Goal: Navigation & Orientation: Find specific page/section

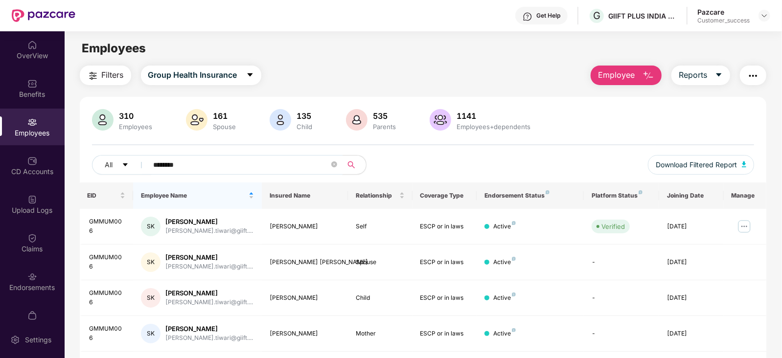
scroll to position [64, 0]
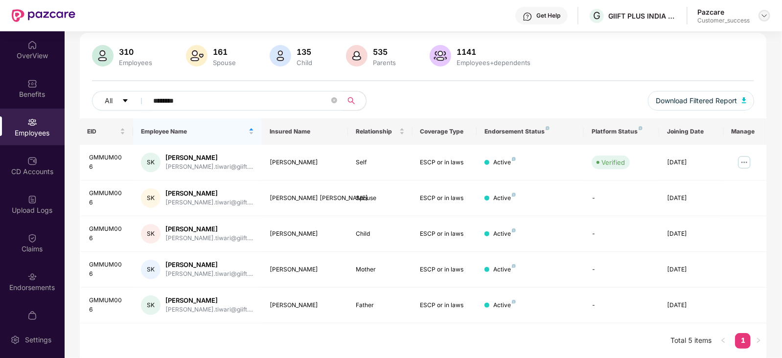
click at [769, 16] on div at bounding box center [765, 16] width 12 height 12
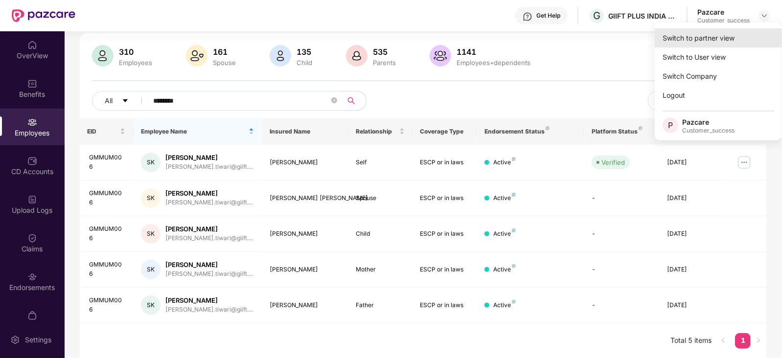
click at [741, 30] on div "Switch to partner view" at bounding box center [718, 37] width 127 height 19
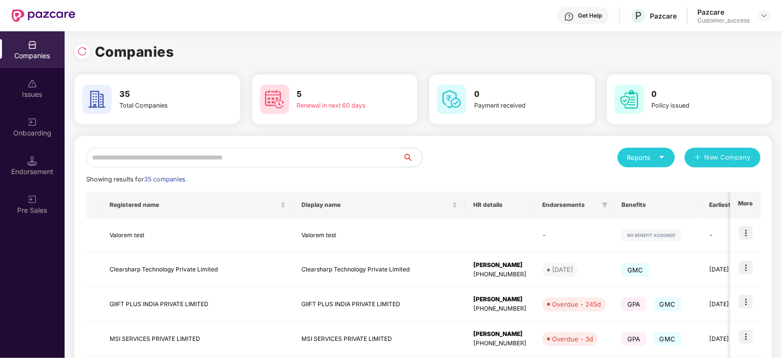
click at [299, 153] on input "text" at bounding box center [244, 158] width 317 height 20
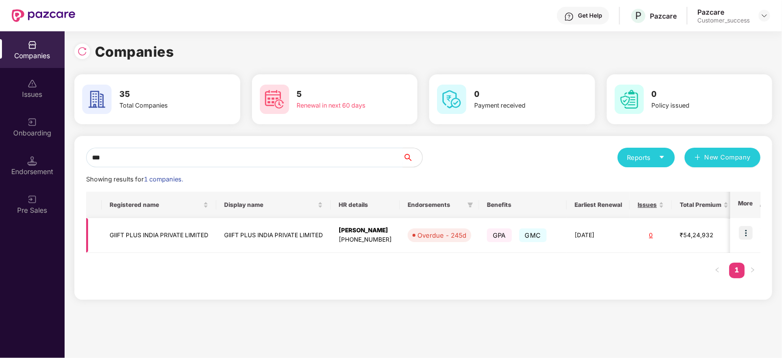
type input "***"
click at [745, 232] on img at bounding box center [746, 233] width 14 height 14
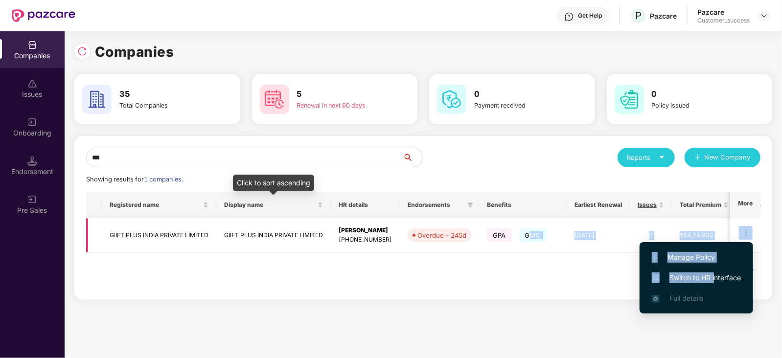
drag, startPoint x: 715, startPoint y: 275, endPoint x: 528, endPoint y: 234, distance: 191.6
click at [528, 234] on body "Get Help P Pazcare Pazcare Customer_success Companies Issues Onboarding Endorse…" at bounding box center [391, 179] width 782 height 358
click at [707, 283] on span "Switch to HR interface" at bounding box center [696, 278] width 89 height 11
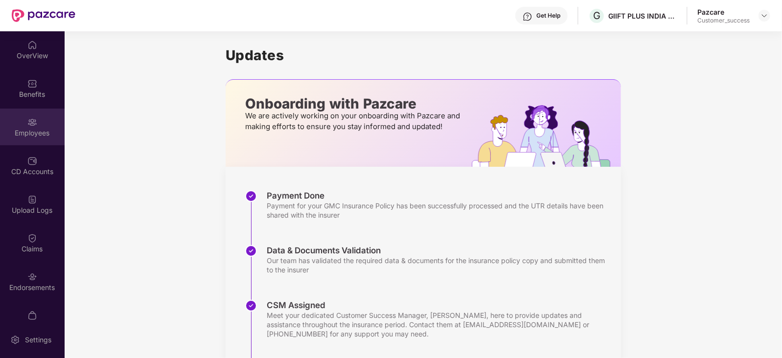
click at [43, 121] on div "Employees" at bounding box center [32, 127] width 65 height 37
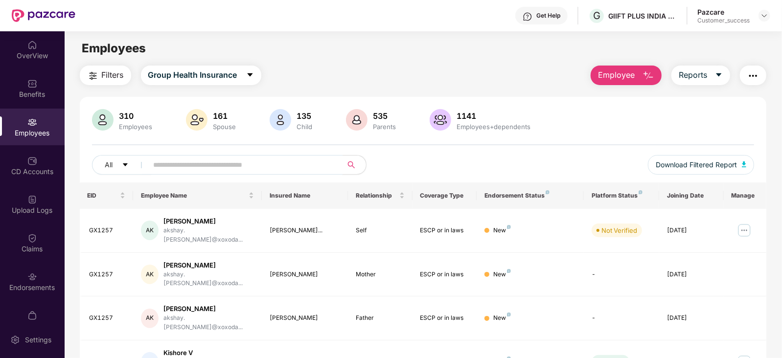
click at [207, 165] on input "text" at bounding box center [242, 165] width 176 height 15
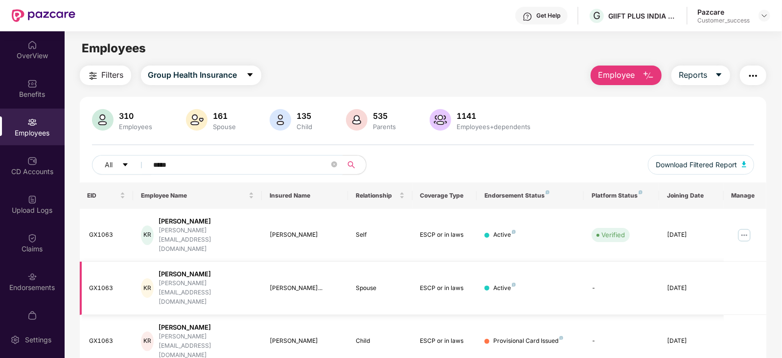
scroll to position [47, 0]
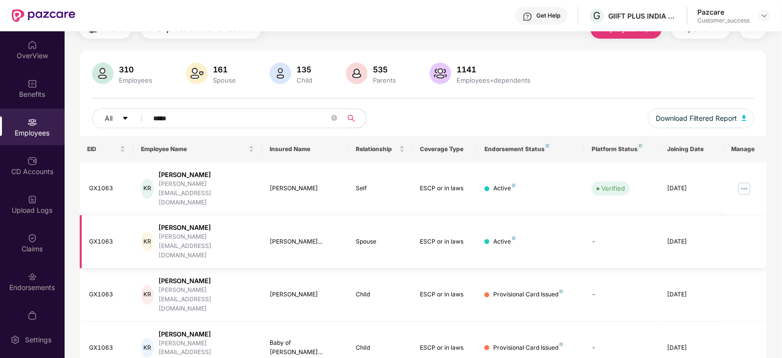
type input "*****"
click at [730, 269] on td at bounding box center [745, 295] width 43 height 53
click at [744, 181] on img at bounding box center [745, 189] width 16 height 16
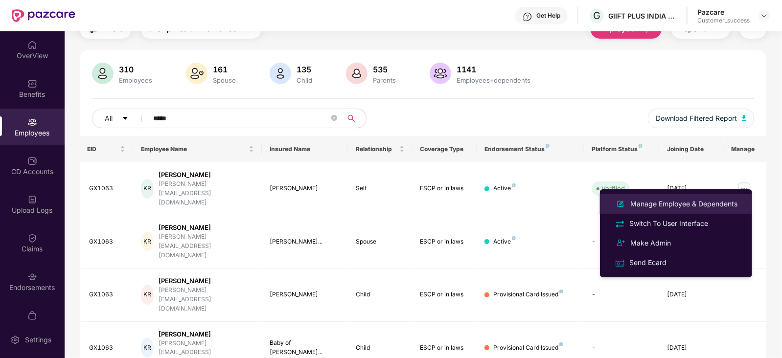
click at [696, 206] on div "Manage Employee & Dependents" at bounding box center [684, 204] width 111 height 11
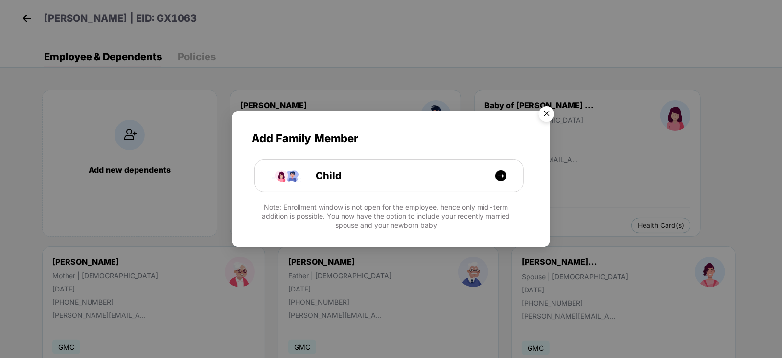
click at [549, 114] on img "Close" at bounding box center [546, 115] width 27 height 27
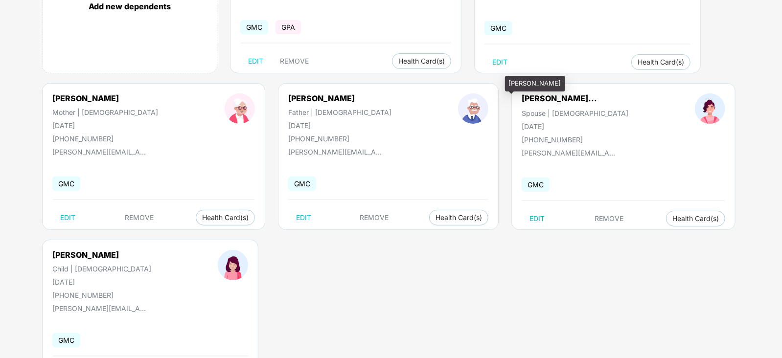
scroll to position [90, 0]
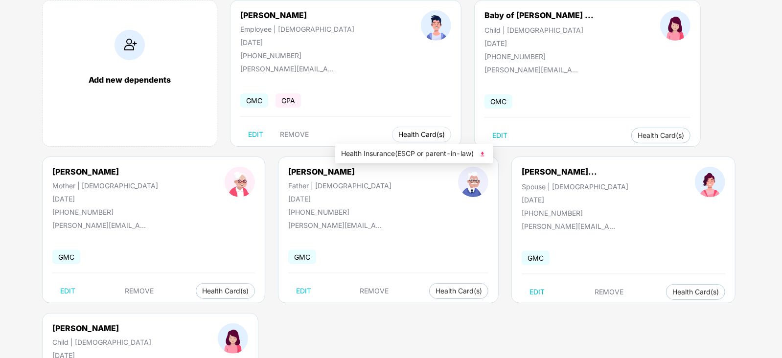
click at [399, 132] on span "Health Card(s)" at bounding box center [422, 134] width 47 height 5
click at [380, 152] on span "Health Insurance(ESCP or parent-in-law)" at bounding box center [414, 153] width 146 height 11
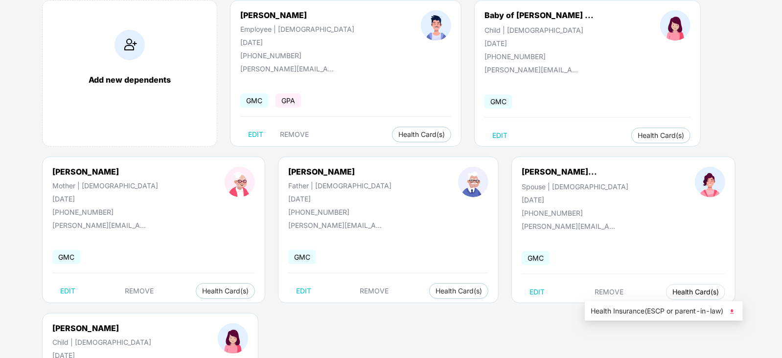
click at [673, 292] on span "Health Card(s)" at bounding box center [696, 292] width 47 height 5
click at [624, 315] on span "Health Insurance(ESCP or parent-in-law)" at bounding box center [664, 311] width 146 height 11
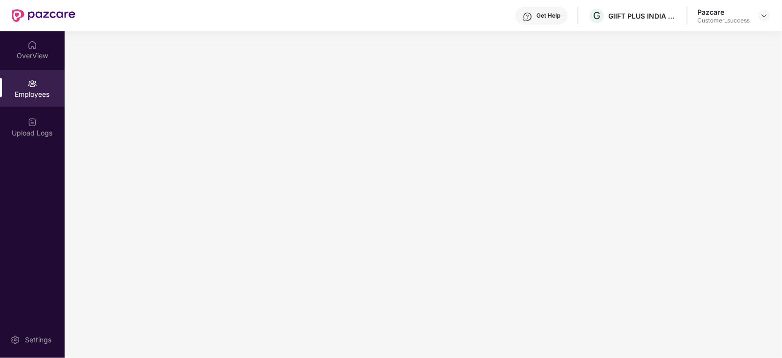
scroll to position [0, 0]
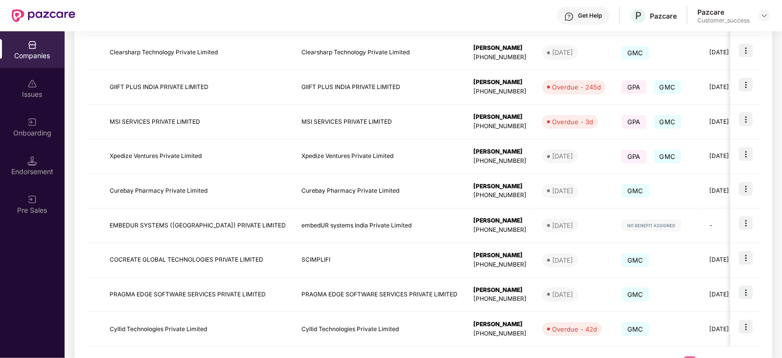
scroll to position [260, 0]
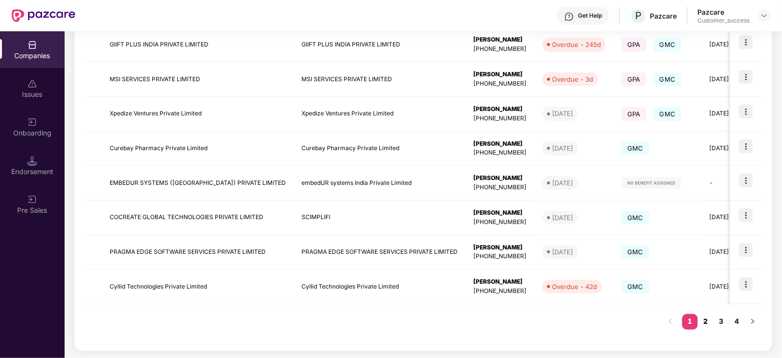
click at [707, 321] on link "2" at bounding box center [706, 321] width 16 height 15
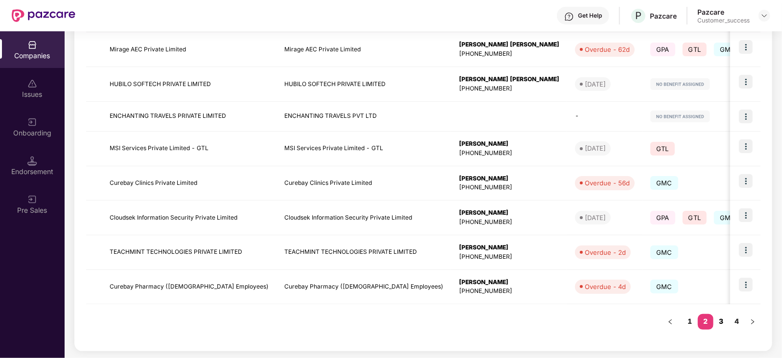
click at [727, 316] on link "3" at bounding box center [722, 321] width 16 height 15
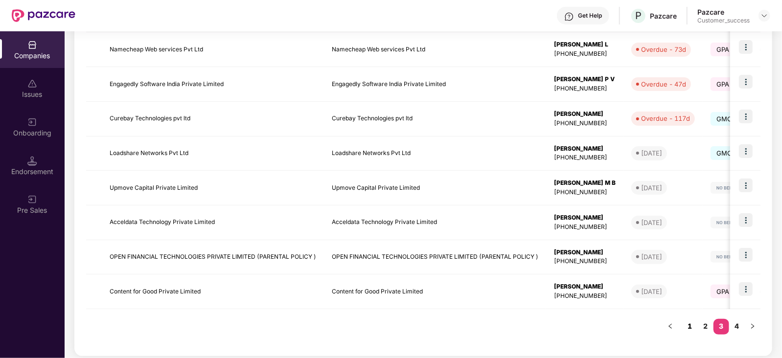
click at [691, 326] on link "1" at bounding box center [691, 326] width 16 height 15
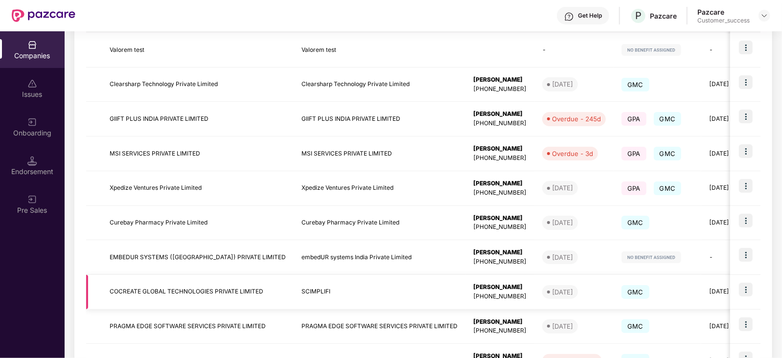
scroll to position [260, 0]
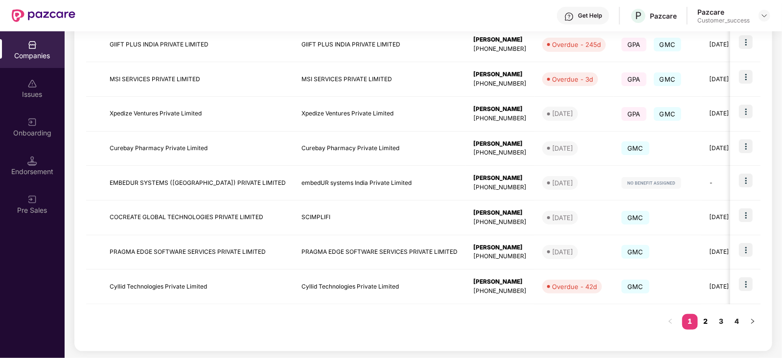
click at [706, 322] on link "2" at bounding box center [706, 321] width 16 height 15
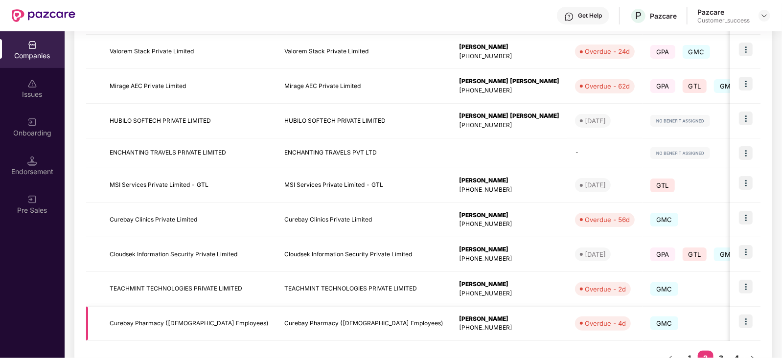
scroll to position [255, 0]
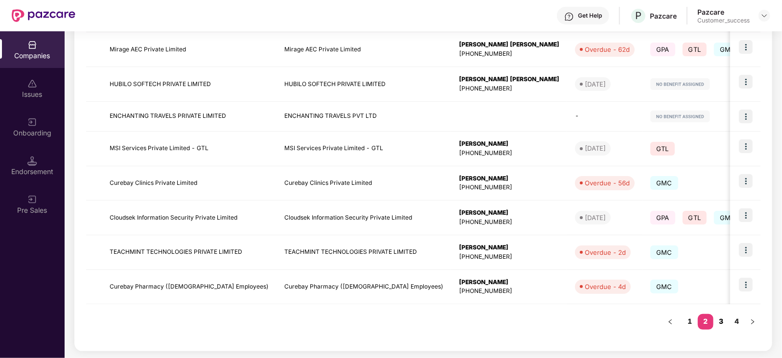
click at [720, 324] on link "3" at bounding box center [722, 321] width 16 height 15
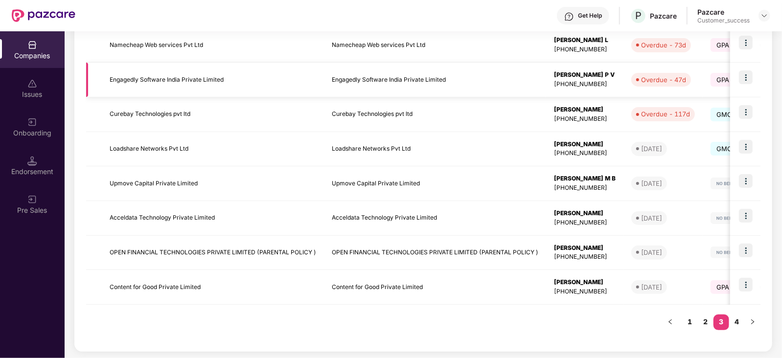
scroll to position [260, 0]
click at [738, 324] on link "4" at bounding box center [738, 321] width 16 height 15
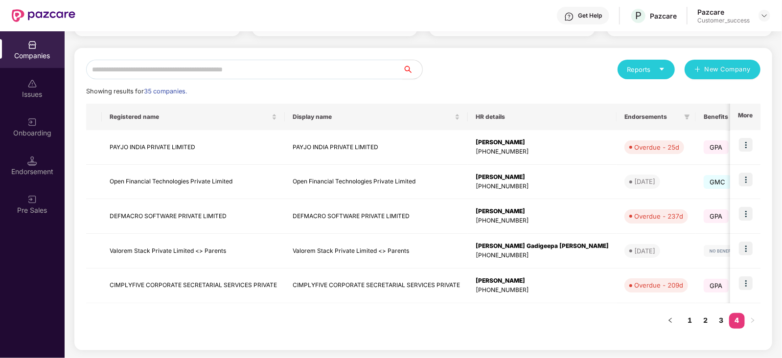
scroll to position [88, 0]
click at [689, 323] on link "1" at bounding box center [691, 321] width 16 height 15
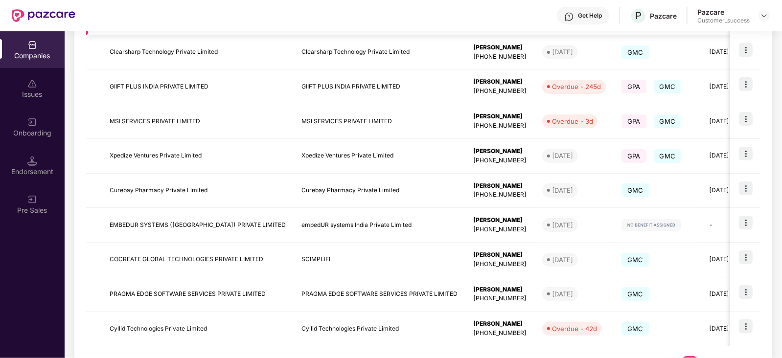
scroll to position [0, 0]
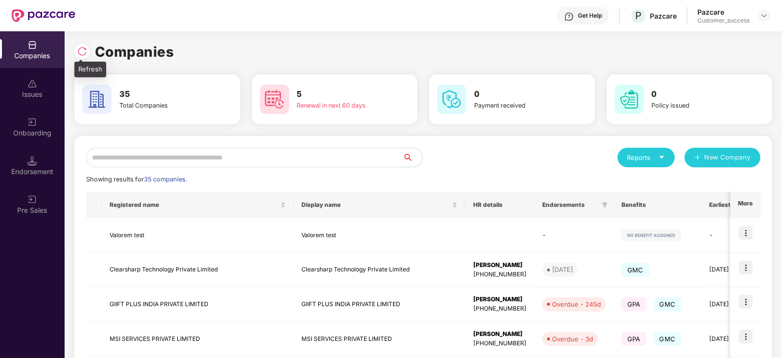
click at [81, 55] on img at bounding box center [82, 52] width 10 height 10
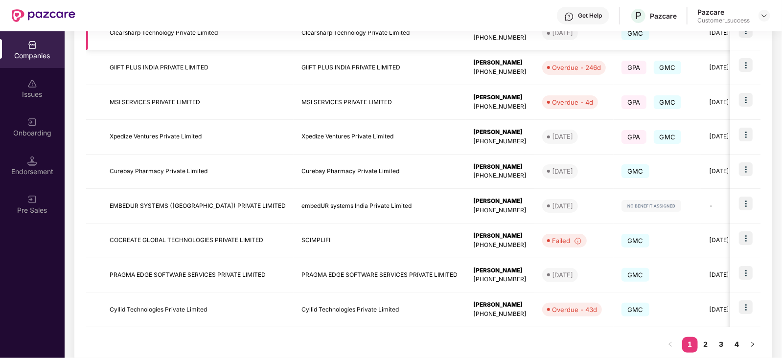
scroll to position [239, 0]
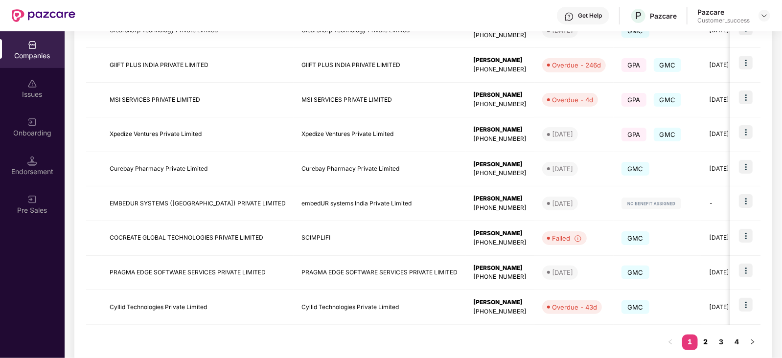
click at [704, 340] on link "2" at bounding box center [706, 342] width 16 height 15
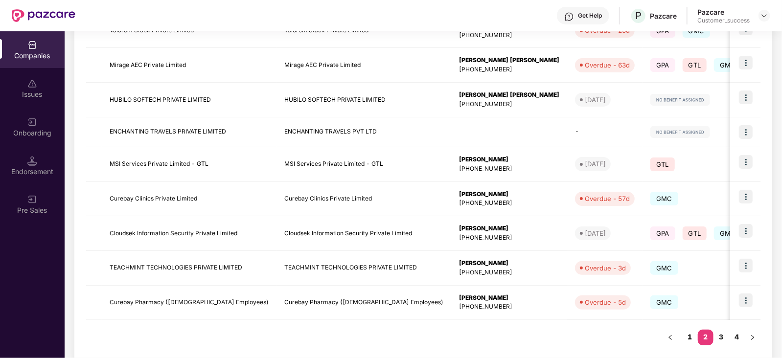
click at [690, 335] on link "1" at bounding box center [691, 337] width 16 height 15
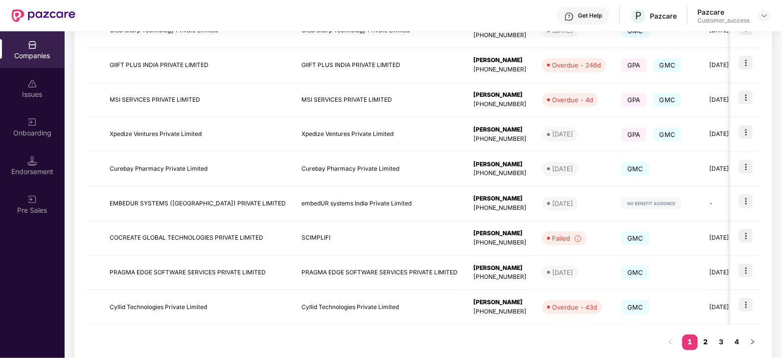
click at [710, 338] on link "2" at bounding box center [706, 342] width 16 height 15
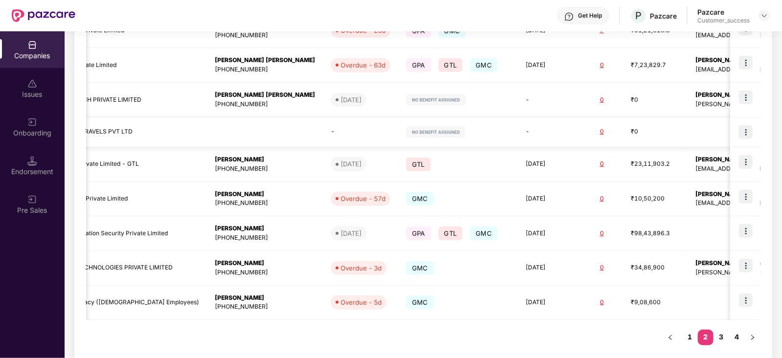
scroll to position [0, 0]
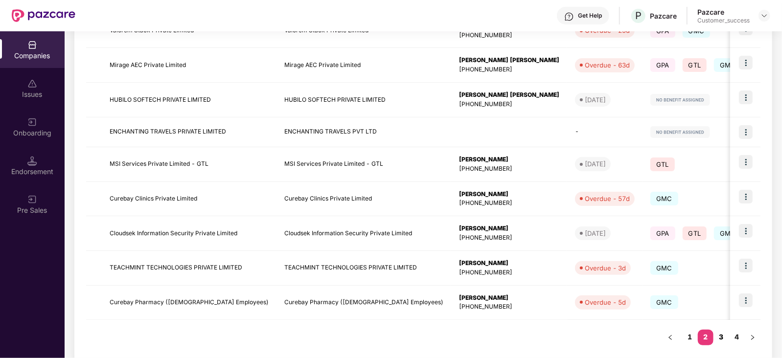
click at [718, 334] on link "3" at bounding box center [722, 337] width 16 height 15
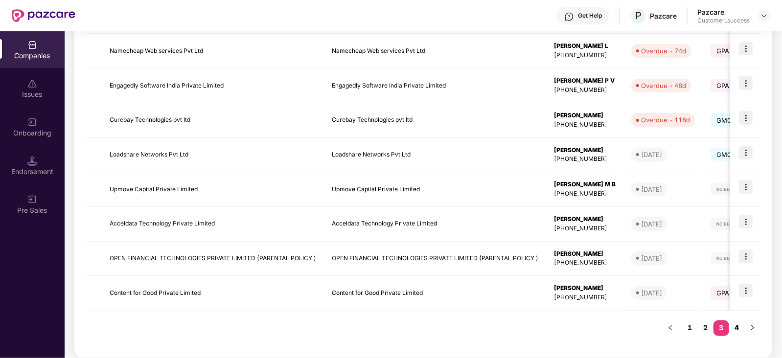
click at [733, 332] on link "4" at bounding box center [738, 328] width 16 height 15
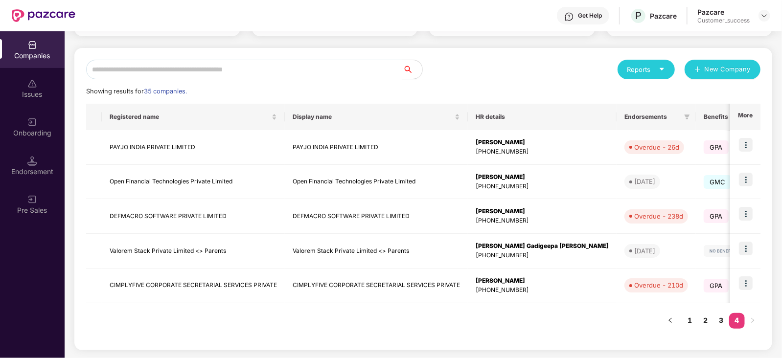
scroll to position [88, 0]
